Goal: Transaction & Acquisition: Purchase product/service

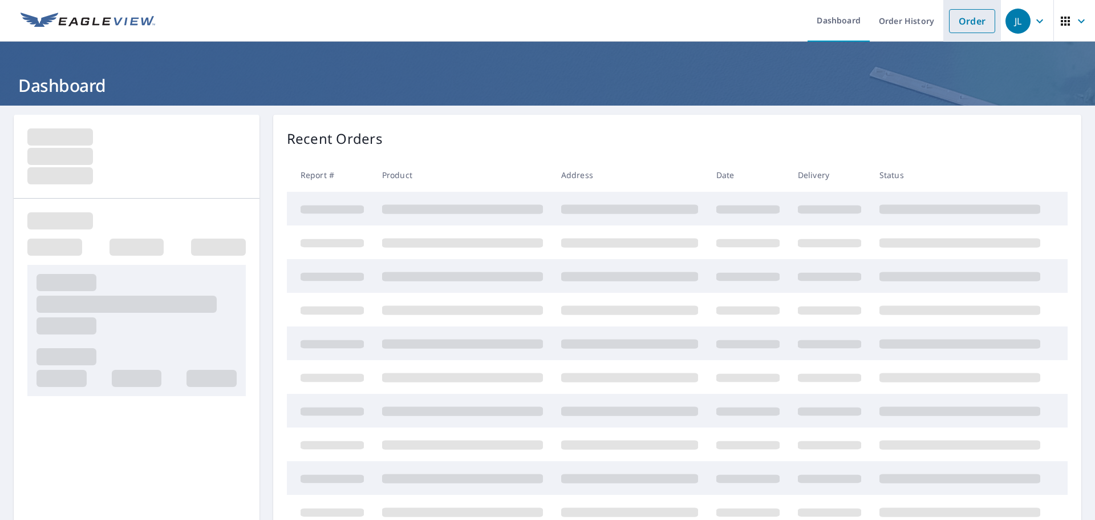
click at [970, 22] on link "Order" at bounding box center [972, 21] width 46 height 24
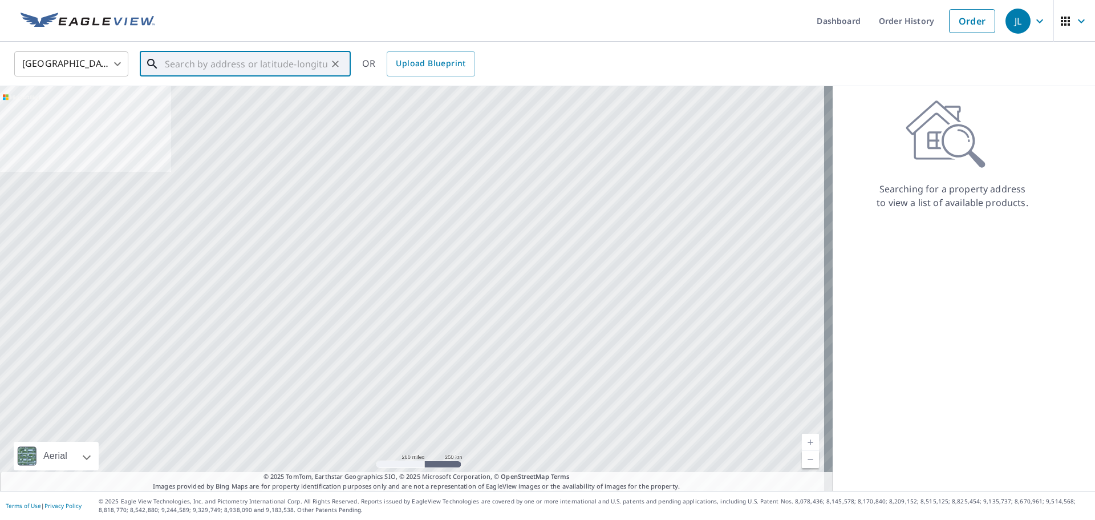
click at [279, 67] on input "text" at bounding box center [246, 64] width 163 height 32
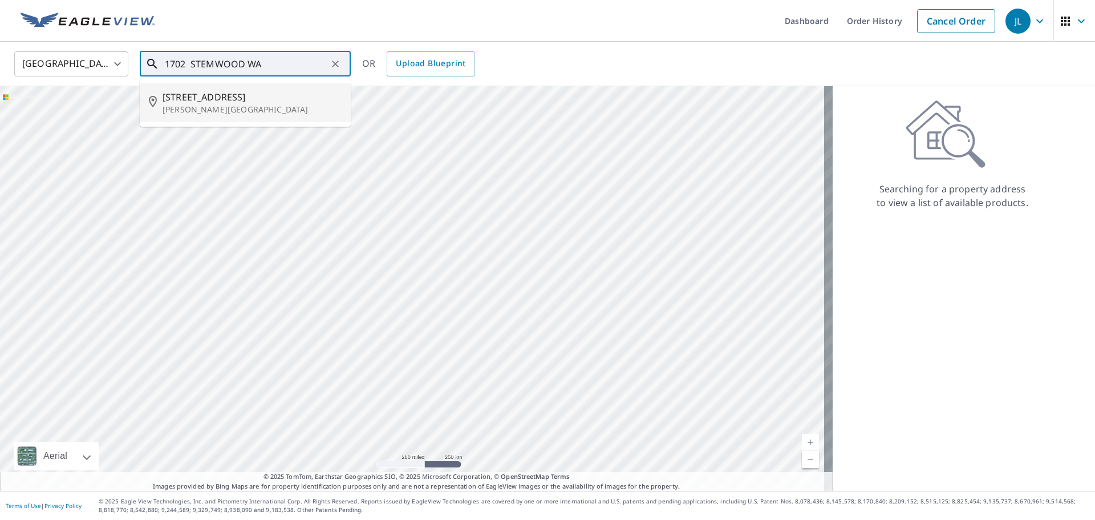
click at [206, 116] on li "[STREET_ADDRESS][PERSON_NAME]" at bounding box center [245, 102] width 211 height 39
type input "[STREET_ADDRESS][PERSON_NAME]"
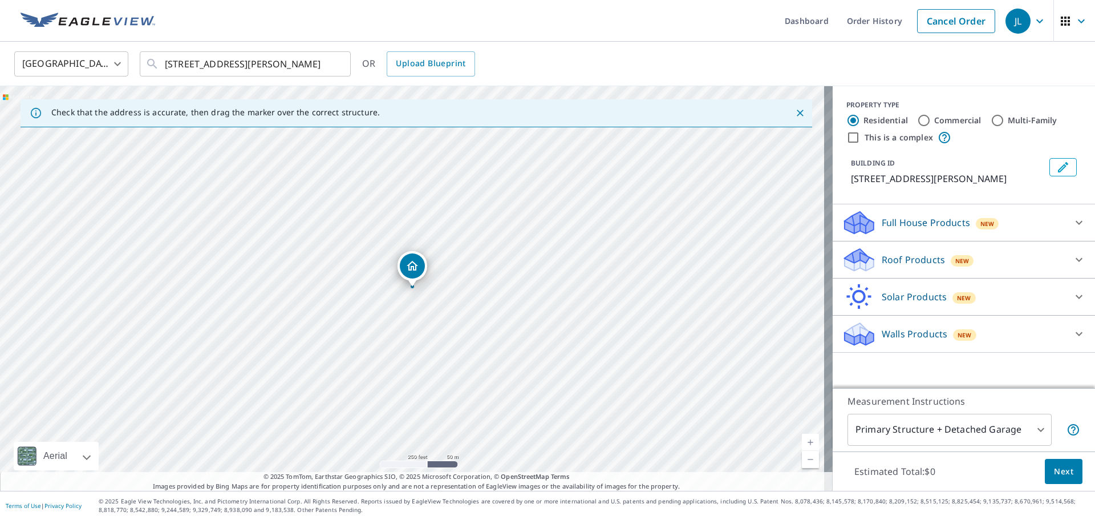
click at [932, 262] on p "Roof Products" at bounding box center [913, 260] width 63 height 14
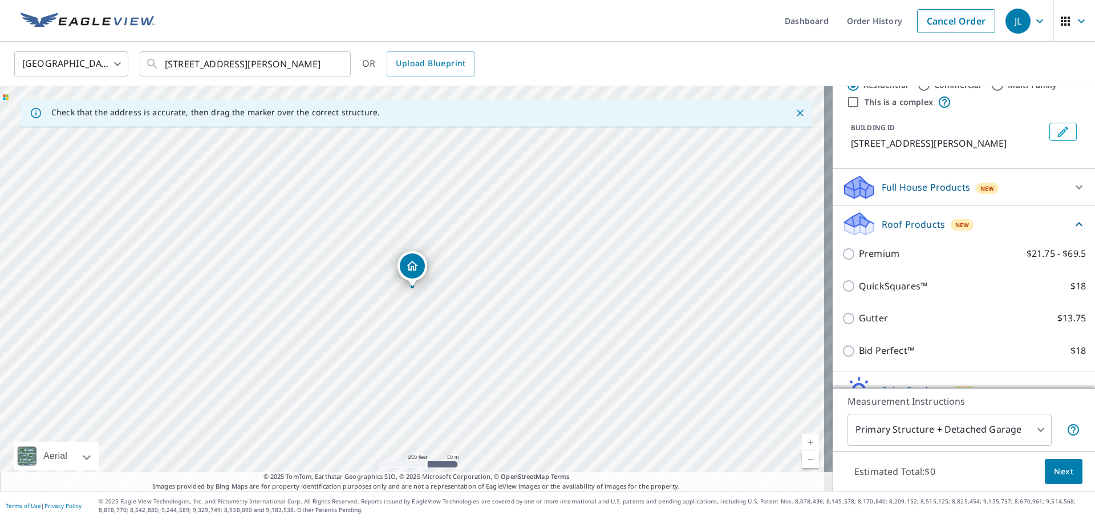
scroll to position [94, 0]
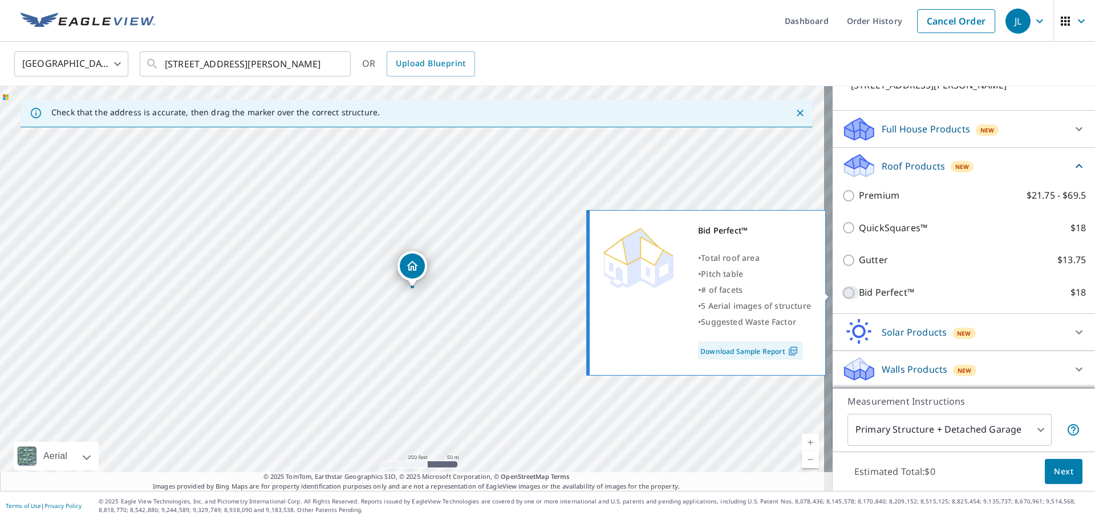
click at [842, 292] on input "Bid Perfect™ $18" at bounding box center [850, 293] width 17 height 14
checkbox input "true"
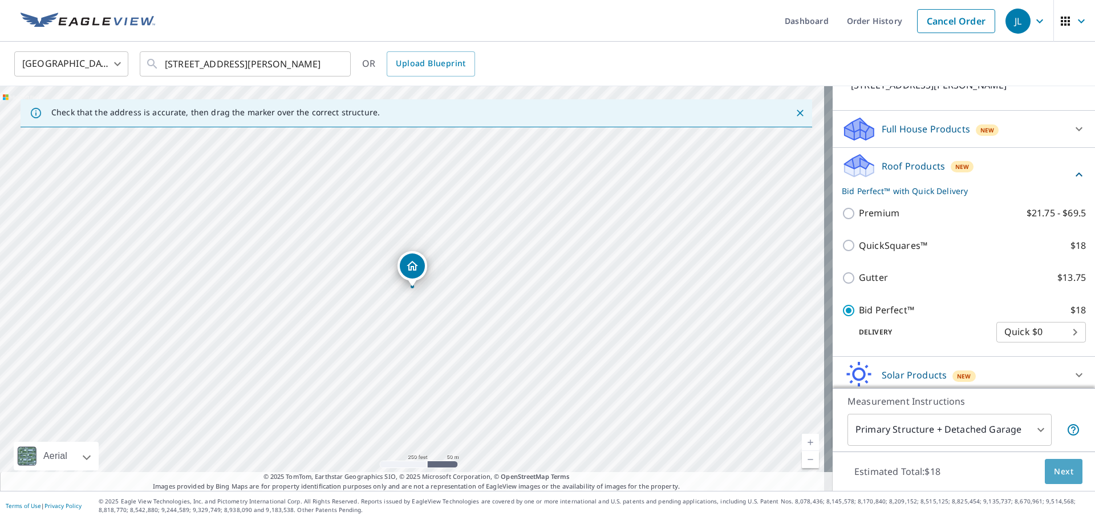
click at [1050, 467] on button "Next" at bounding box center [1064, 472] width 38 height 26
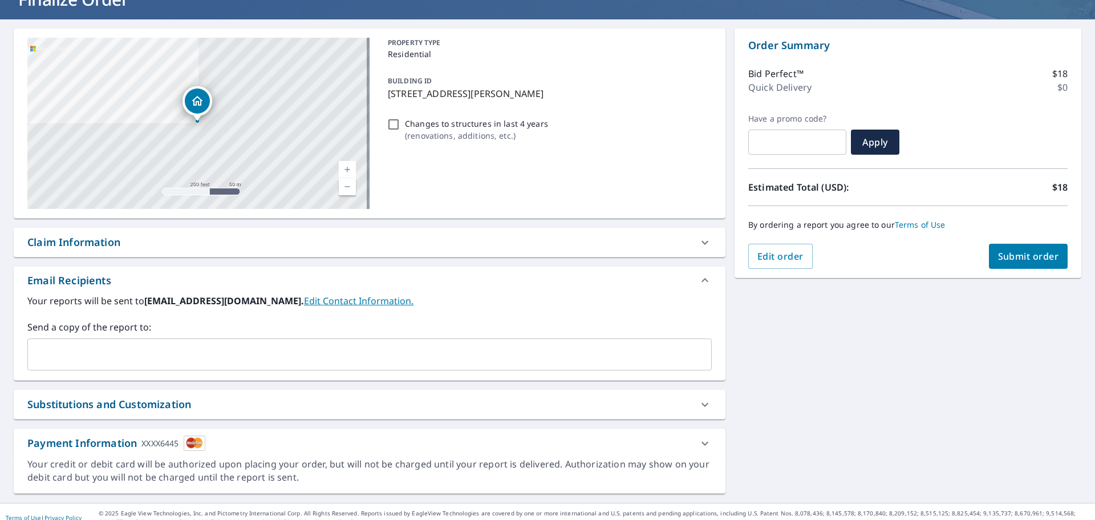
scroll to position [98, 0]
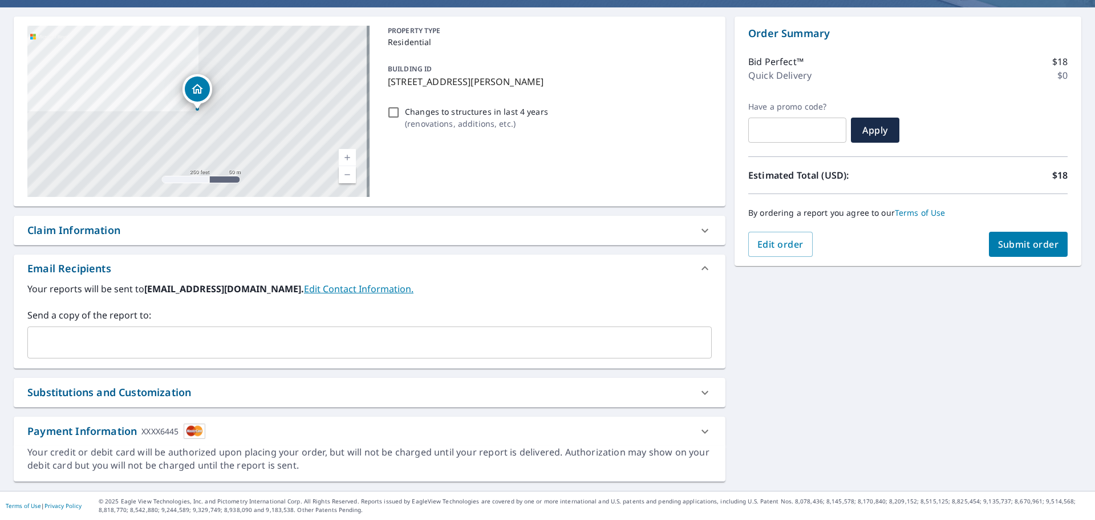
click at [235, 334] on input "text" at bounding box center [361, 342] width 657 height 22
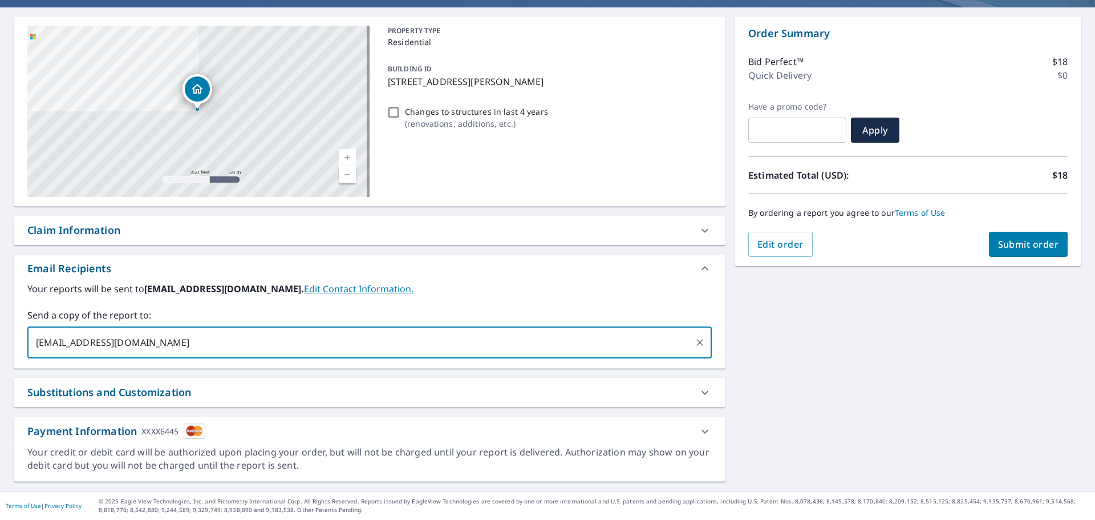
drag, startPoint x: 197, startPoint y: 349, endPoint x: 0, endPoint y: 344, distance: 196.9
click at [0, 344] on div "[STREET_ADDRESS][PERSON_NAME] Aerial Road A standard road map Aerial A detailed…" at bounding box center [547, 248] width 1095 height 483
type input "[EMAIL_ADDRESS][DOMAIN_NAME]"
click at [209, 338] on input "text" at bounding box center [435, 342] width 509 height 22
type input "[EMAIL_ADDRESS][DOMAIN_NAME]"
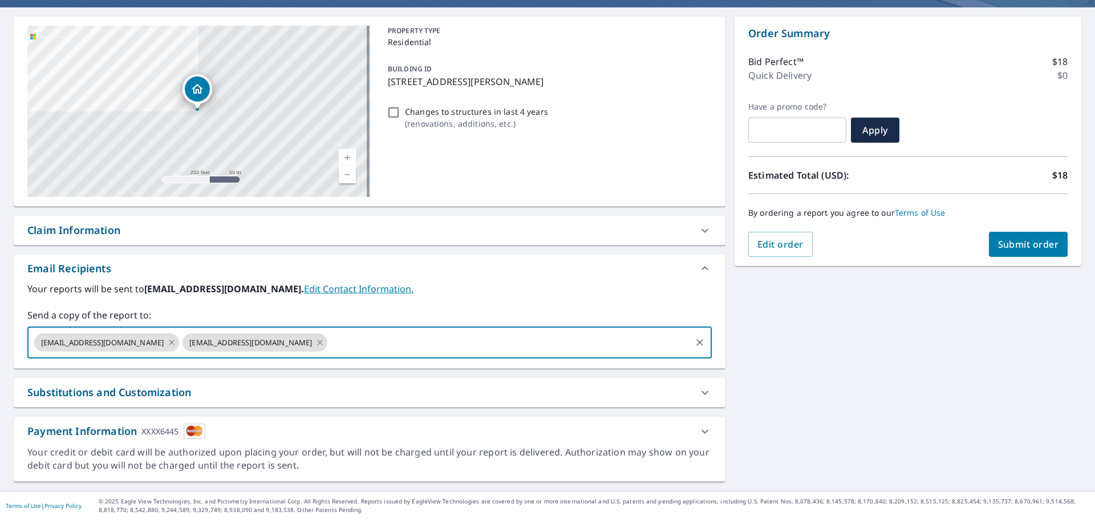
click at [1034, 240] on span "Submit order" at bounding box center [1028, 244] width 61 height 13
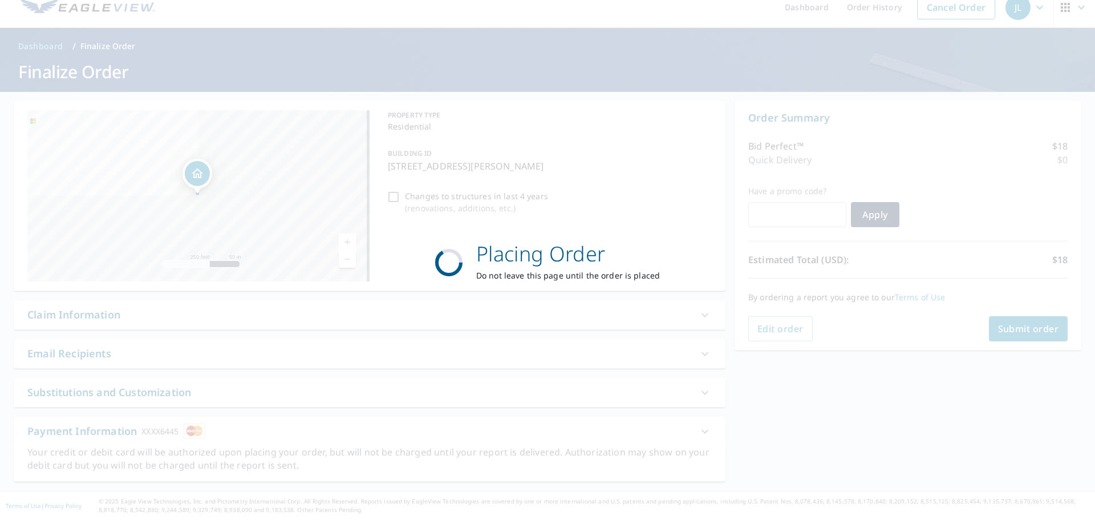
scroll to position [14, 0]
